Goal: Navigation & Orientation: Understand site structure

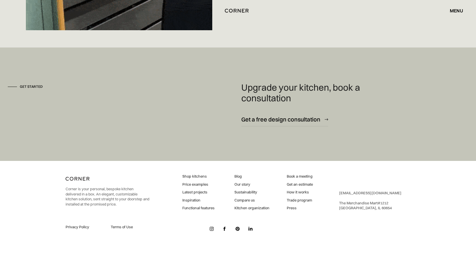
scroll to position [4160, 0]
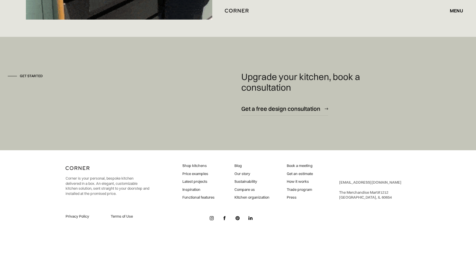
click at [77, 215] on link "Privacy Policy" at bounding box center [85, 216] width 39 height 5
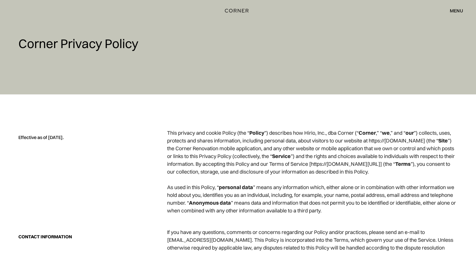
click at [457, 9] on div "menu" at bounding box center [456, 10] width 13 height 5
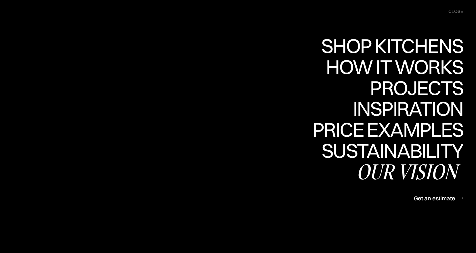
click at [402, 171] on div "Our vision" at bounding box center [409, 171] width 107 height 20
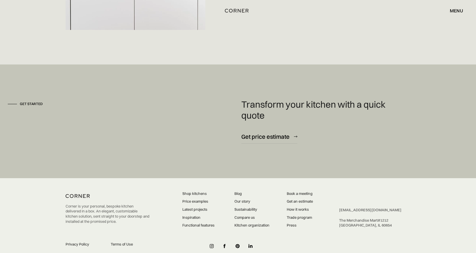
scroll to position [1558, 0]
